Goal: Find specific page/section: Find specific page/section

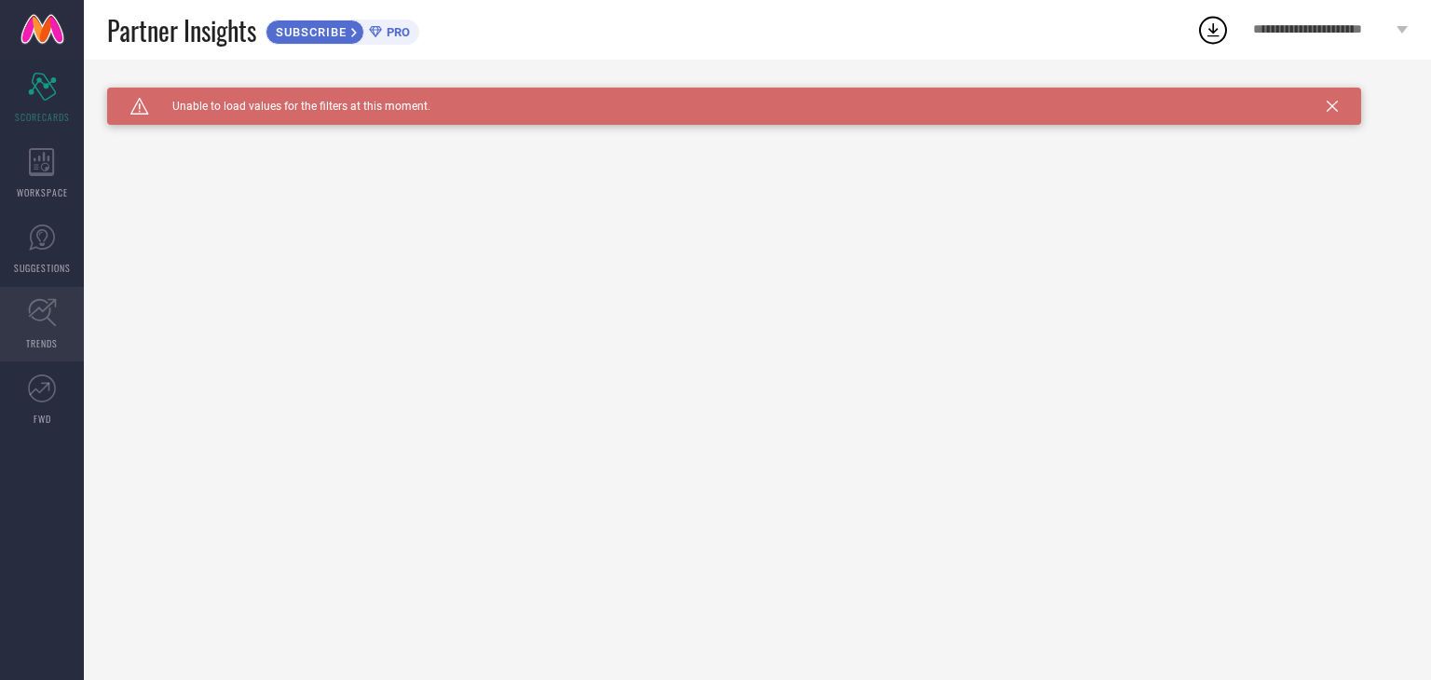
click at [45, 300] on icon at bounding box center [42, 312] width 29 height 29
click at [301, 130] on span "Click here to reload." at bounding box center [306, 133] width 113 height 15
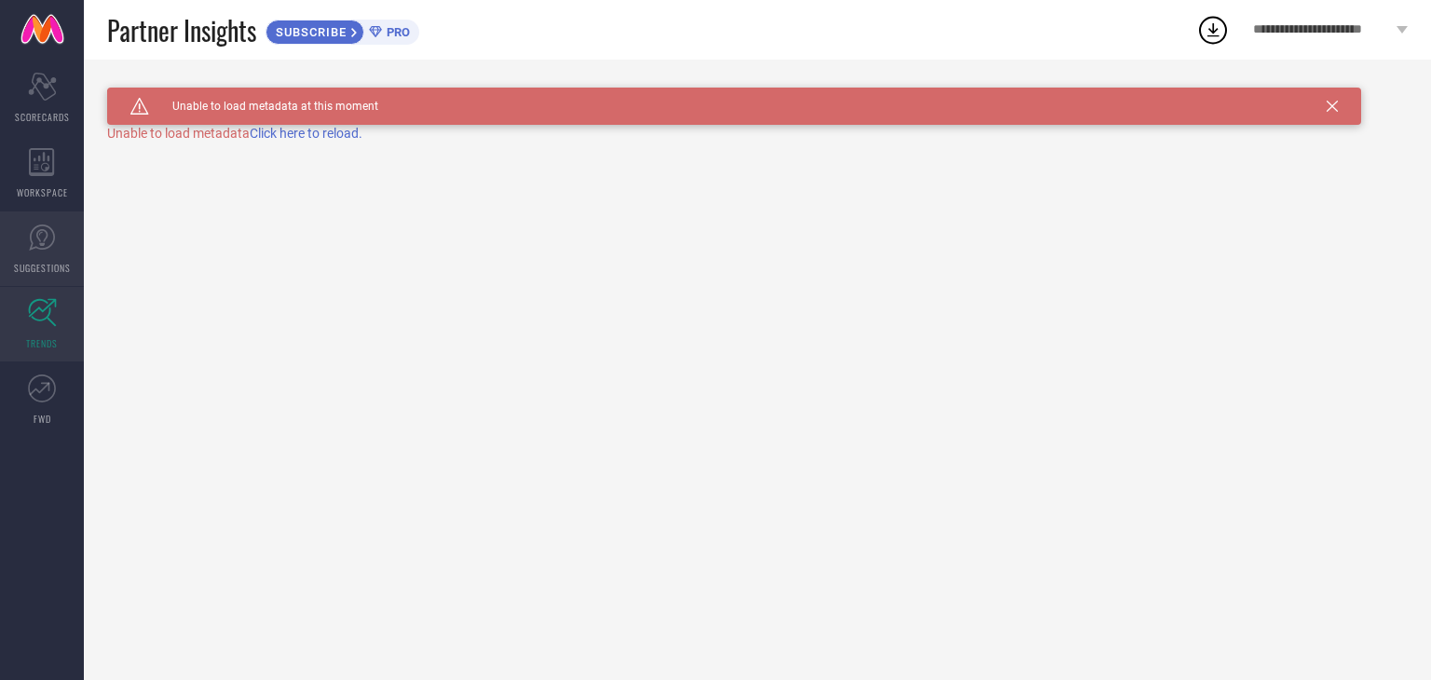
click at [75, 258] on link "SUGGESTIONS" at bounding box center [42, 248] width 84 height 75
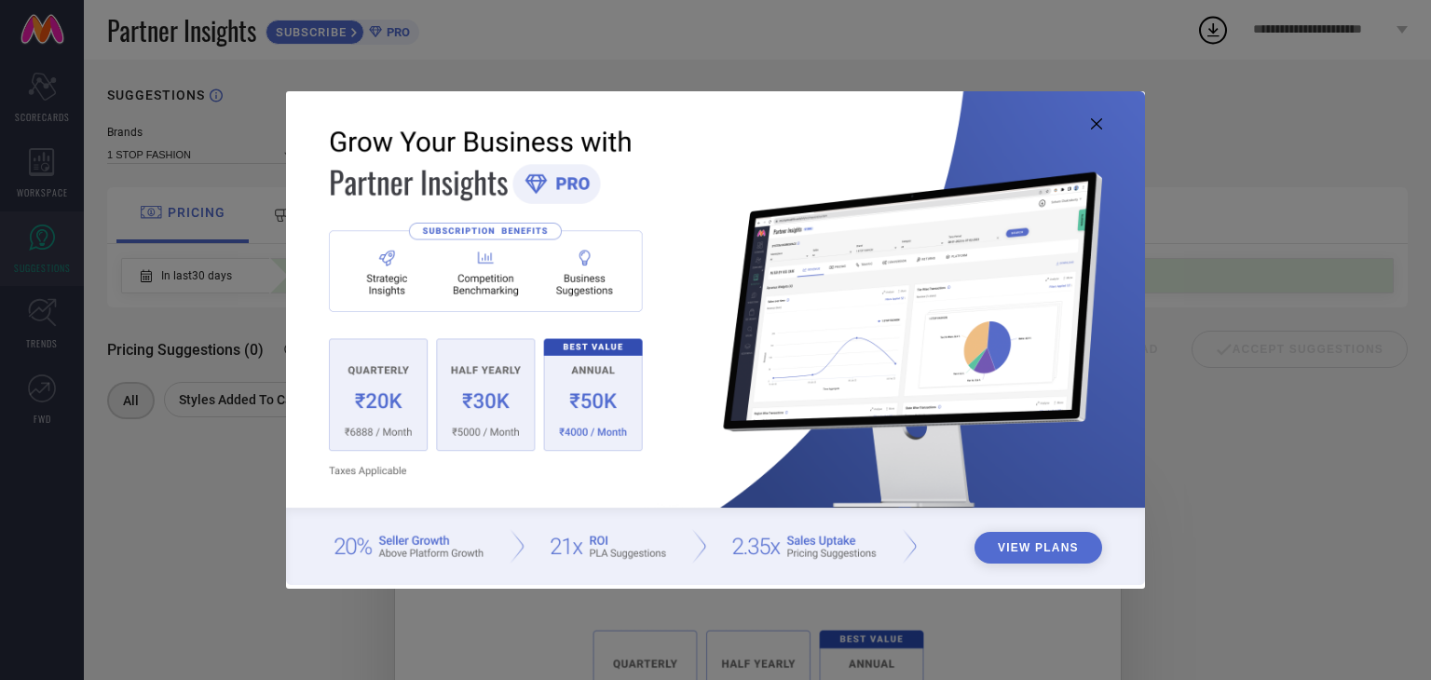
click at [1099, 130] on img at bounding box center [715, 338] width 859 height 494
click at [1092, 120] on icon at bounding box center [1096, 123] width 11 height 11
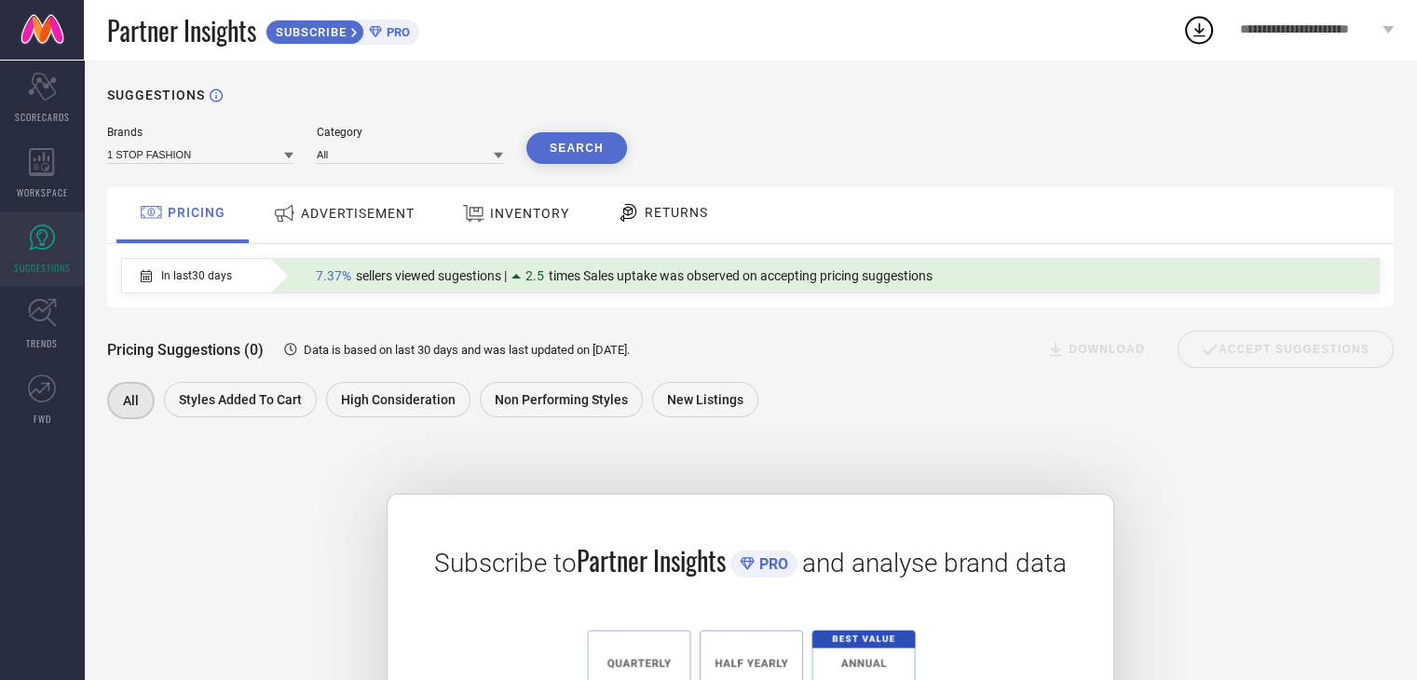
click at [371, 217] on span "ADVERTISEMENT" at bounding box center [358, 213] width 114 height 15
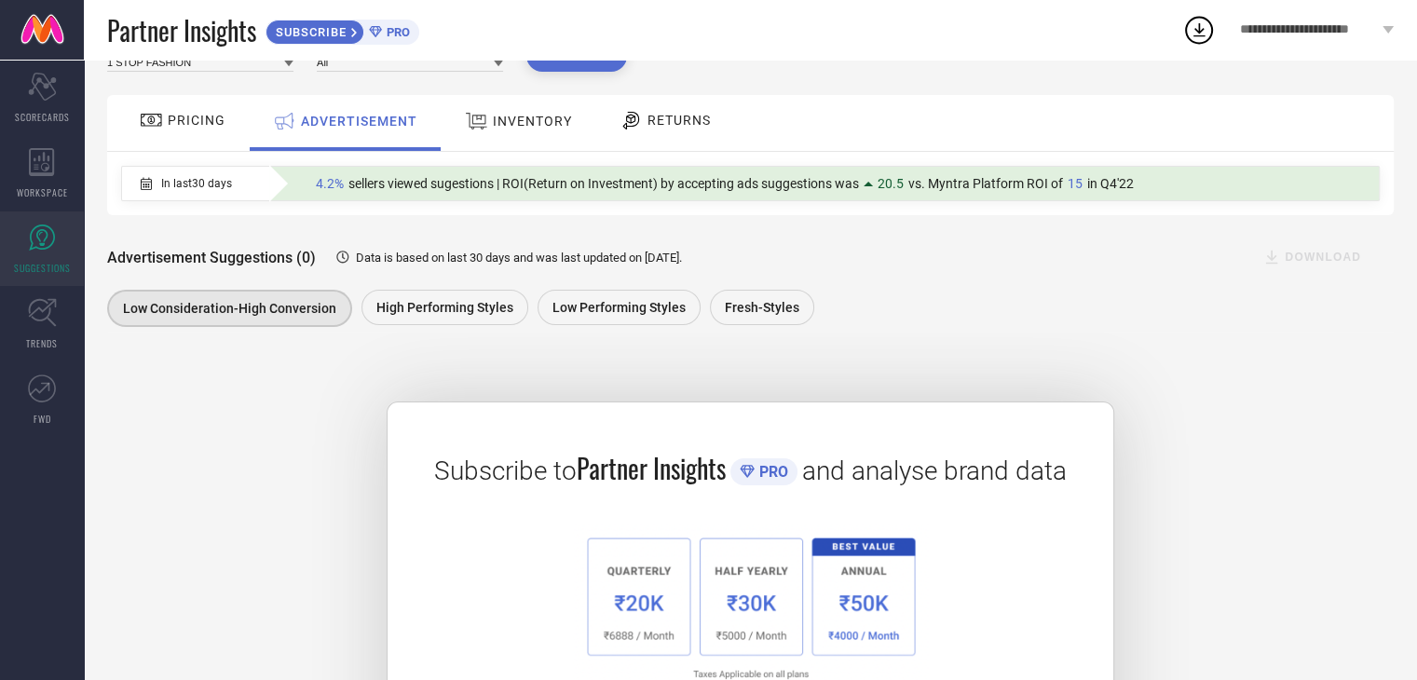
scroll to position [89, 0]
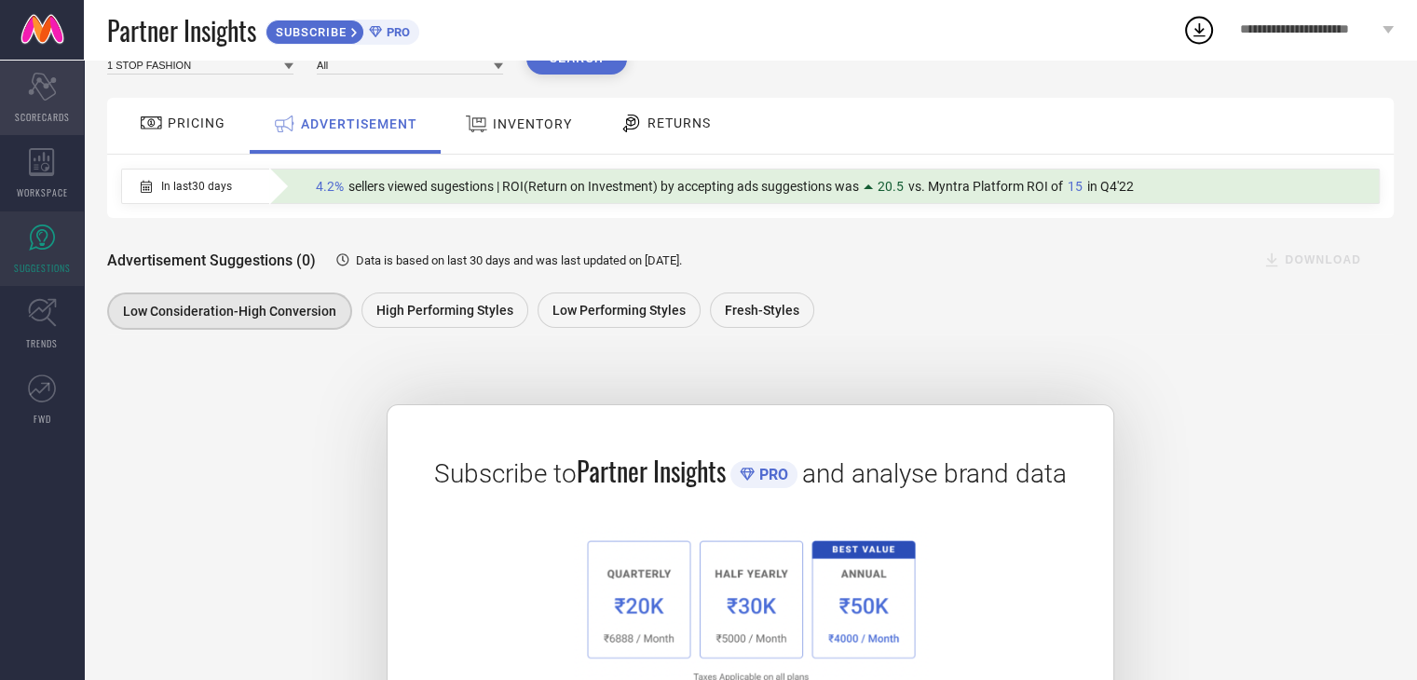
click at [48, 110] on span "SCORECARDS" at bounding box center [42, 117] width 55 height 14
